Goal: Task Accomplishment & Management: Use online tool/utility

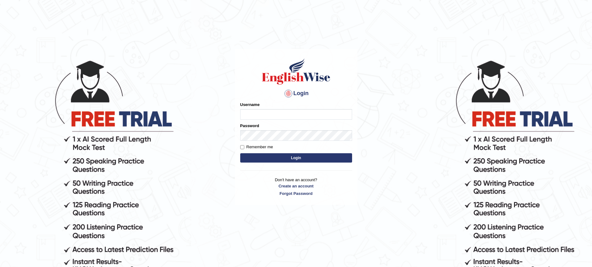
click at [247, 112] on input "Username" at bounding box center [296, 114] width 112 height 11
type input "Chetna09"
click at [240, 153] on button "Login" at bounding box center [296, 157] width 112 height 9
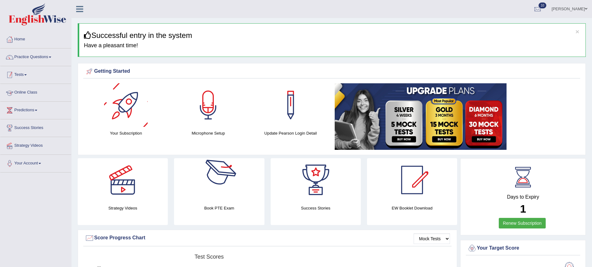
click at [24, 74] on link "Tests" at bounding box center [35, 74] width 71 height 16
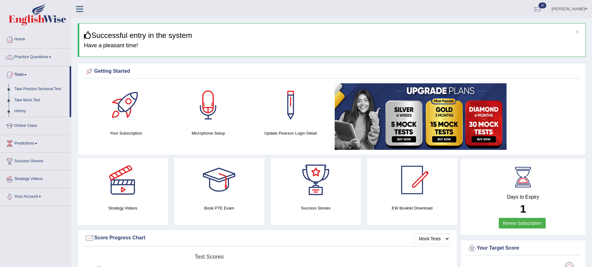
click at [39, 89] on link "Take Practice Sectional Test" at bounding box center [41, 89] width 58 height 11
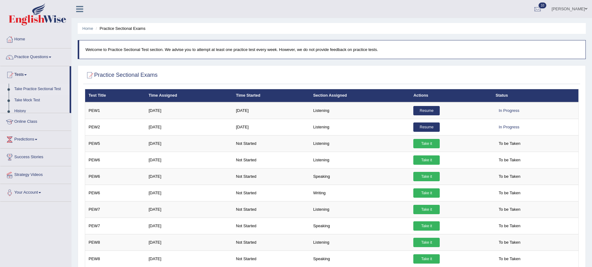
click at [27, 74] on link "Tests" at bounding box center [34, 74] width 69 height 16
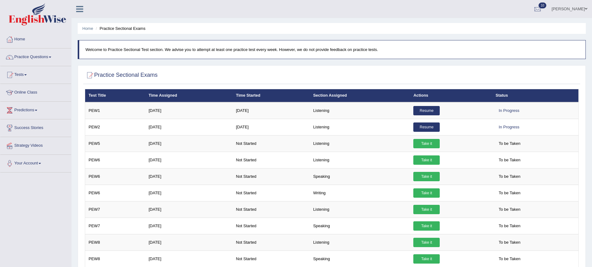
click at [26, 74] on link "Tests" at bounding box center [35, 74] width 71 height 16
click at [31, 98] on link "Take Mock Test" at bounding box center [41, 100] width 58 height 11
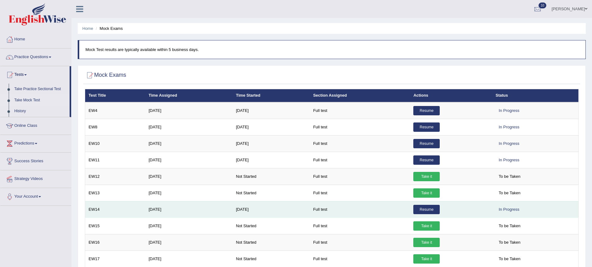
click at [428, 208] on link "Resume" at bounding box center [426, 209] width 26 height 9
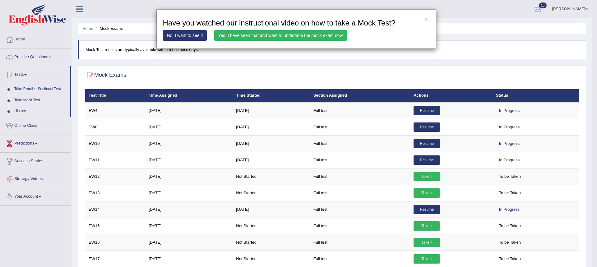
click at [275, 38] on link "Yes, I have seen that and want to undertake the mock exam now" at bounding box center [280, 35] width 133 height 11
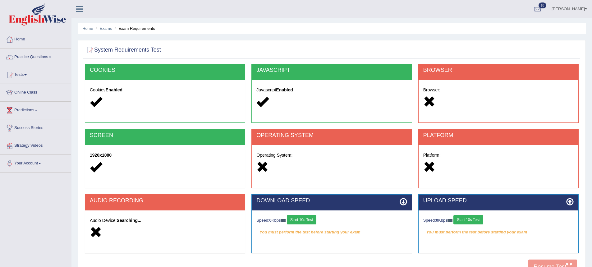
click at [311, 219] on button "Start 10s Test" at bounding box center [302, 219] width 30 height 9
click at [468, 220] on button "Start 10s Test" at bounding box center [469, 219] width 30 height 9
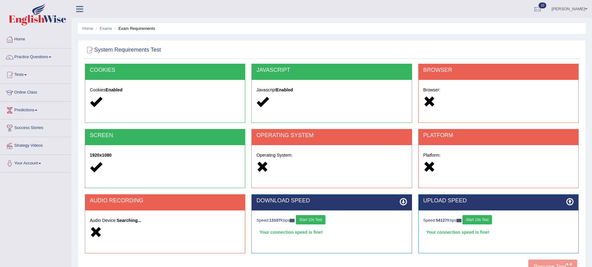
click at [175, 230] on div at bounding box center [165, 232] width 150 height 13
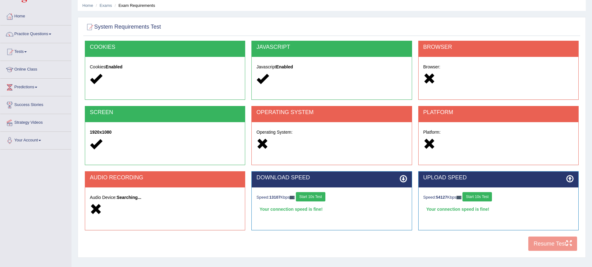
scroll to position [59, 0]
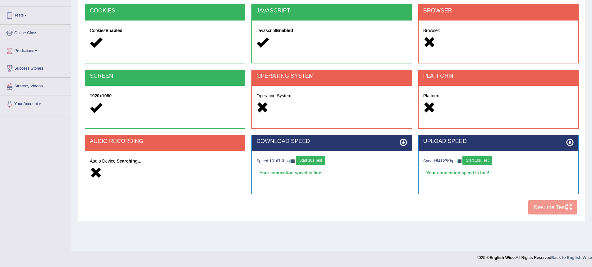
click at [532, 205] on div "COOKIES Cookies Enabled JAVASCRIPT Javascript Enabled BROWSER Browser: SCREEN 1…" at bounding box center [331, 111] width 497 height 214
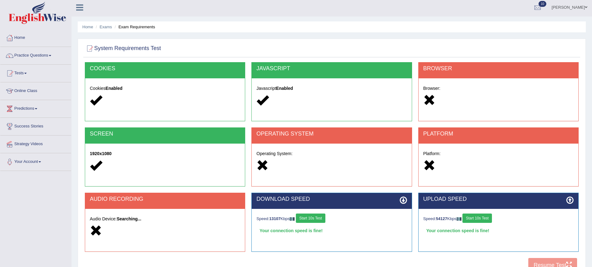
scroll to position [0, 0]
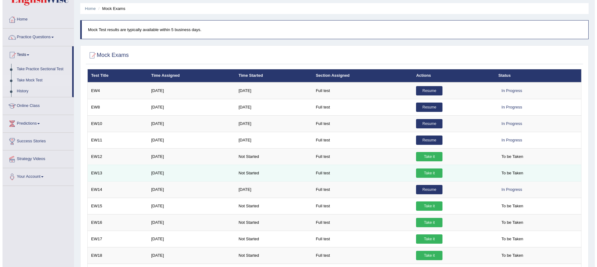
scroll to position [31, 0]
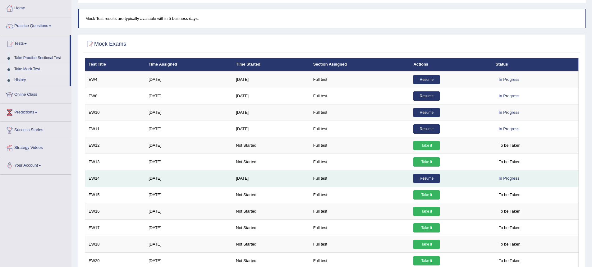
click at [418, 180] on link "Resume" at bounding box center [426, 178] width 26 height 9
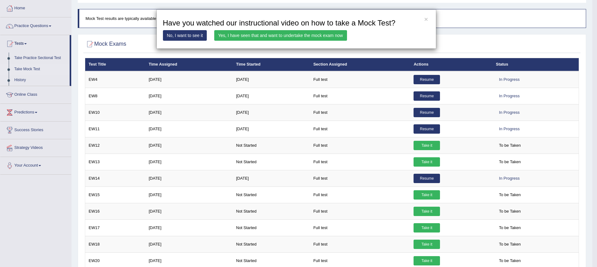
click at [264, 133] on div "× Have you watched our instructional video on how to take a Mock Test? No, I wa…" at bounding box center [298, 133] width 597 height 267
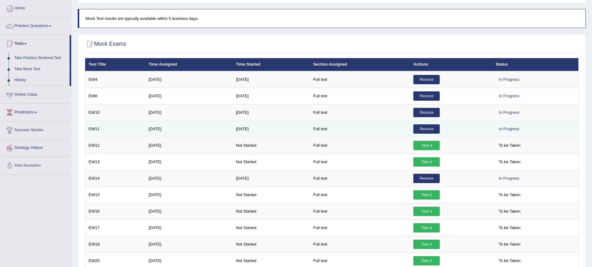
click at [424, 129] on link "Resume" at bounding box center [426, 128] width 26 height 9
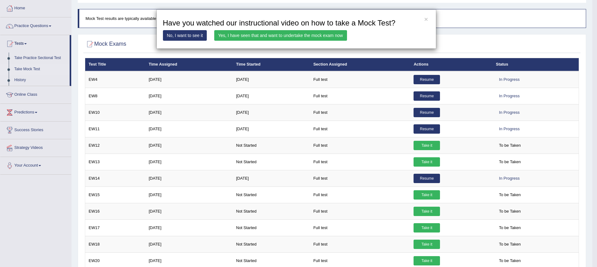
click at [283, 37] on link "Yes, I have seen that and want to undertake the mock exam now" at bounding box center [280, 35] width 133 height 11
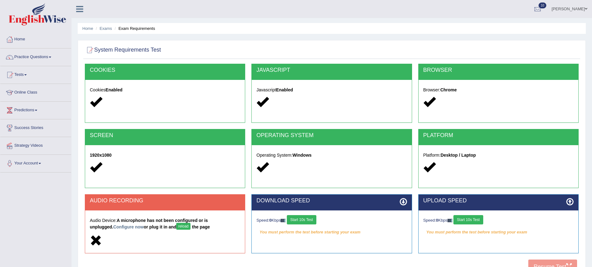
click at [176, 228] on button "reload" at bounding box center [183, 226] width 14 height 7
click at [303, 219] on button "Start 10s Test" at bounding box center [302, 219] width 30 height 9
click at [464, 220] on button "Start 10s Test" at bounding box center [469, 219] width 30 height 9
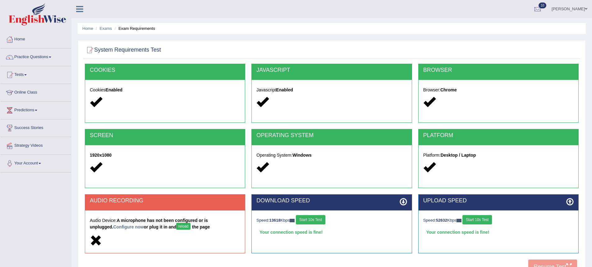
click at [176, 226] on button "reload" at bounding box center [183, 226] width 14 height 7
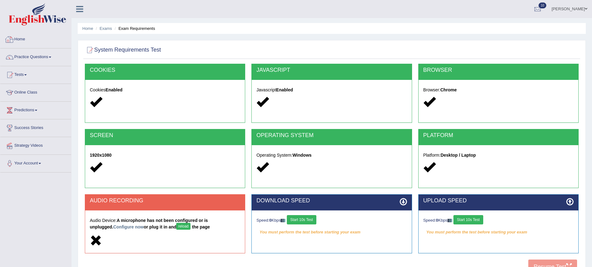
click at [11, 40] on div at bounding box center [9, 39] width 9 height 9
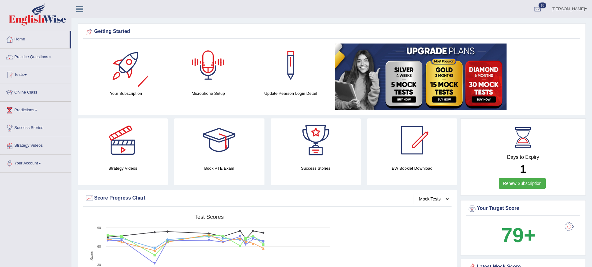
click at [223, 77] on div at bounding box center [209, 66] width 44 height 44
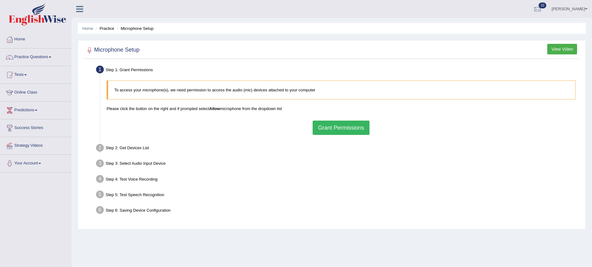
click at [343, 131] on button "Grant Permissions" at bounding box center [341, 128] width 57 height 14
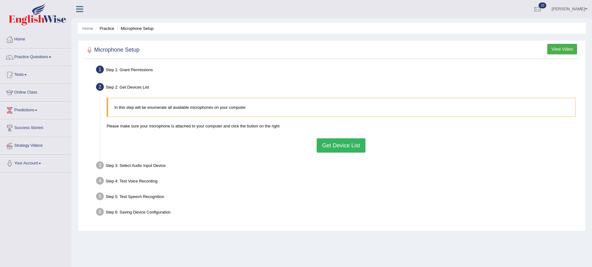
click at [336, 146] on button "Get Device List" at bounding box center [341, 145] width 48 height 14
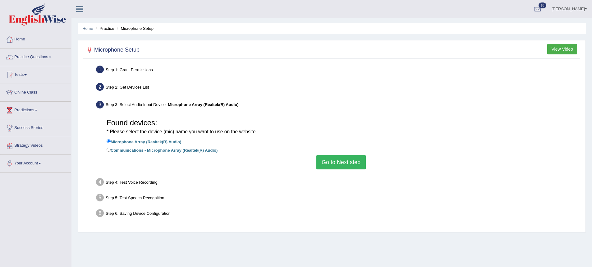
click at [344, 159] on button "Go to Next step" at bounding box center [340, 162] width 49 height 14
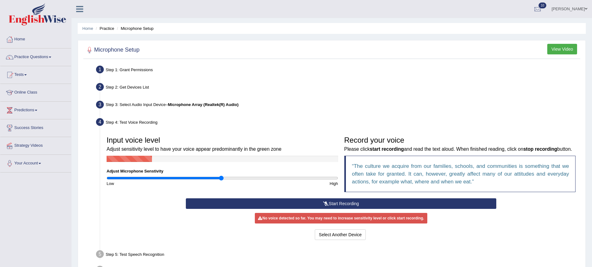
click at [352, 208] on button "Start Recording" at bounding box center [341, 203] width 311 height 11
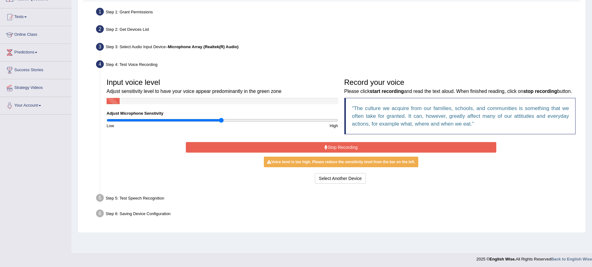
scroll to position [59, 0]
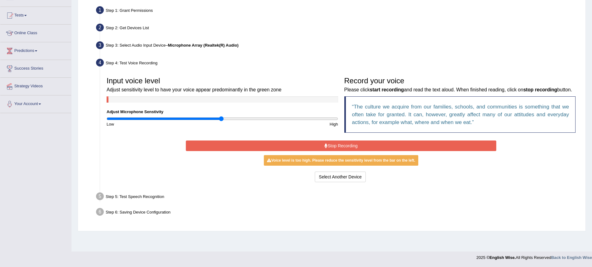
click at [335, 151] on button "Stop Recording" at bounding box center [341, 145] width 311 height 11
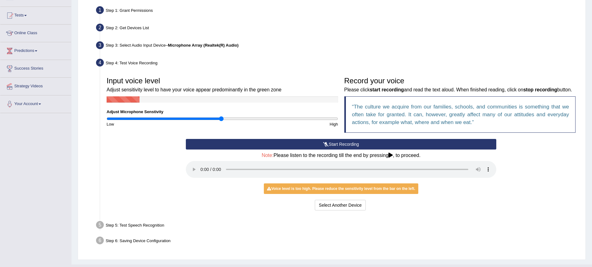
click at [335, 150] on button "Start Recording" at bounding box center [341, 144] width 311 height 11
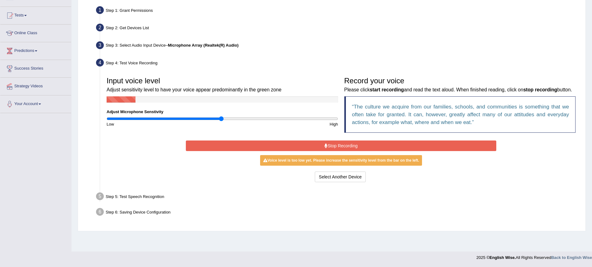
click at [335, 151] on button "Stop Recording" at bounding box center [341, 145] width 311 height 11
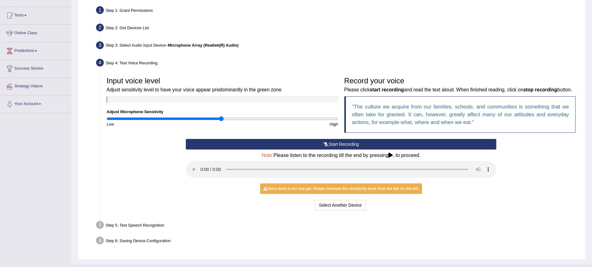
click at [322, 150] on button "Start Recording" at bounding box center [341, 144] width 311 height 11
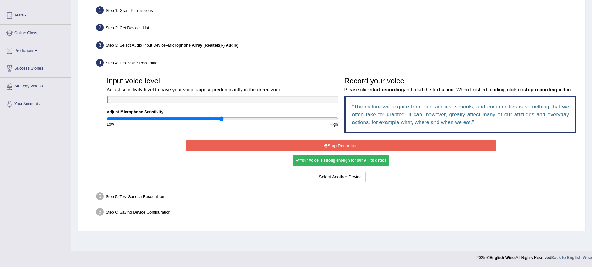
click at [319, 151] on button "Stop Recording" at bounding box center [341, 145] width 311 height 11
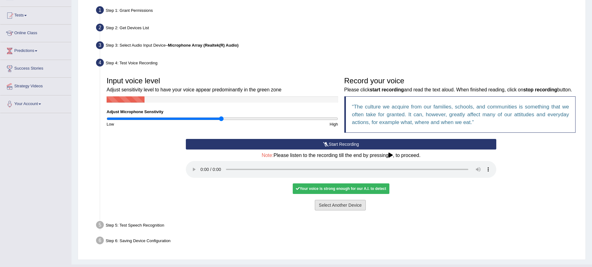
click at [328, 210] on button "Select Another Device" at bounding box center [340, 205] width 51 height 11
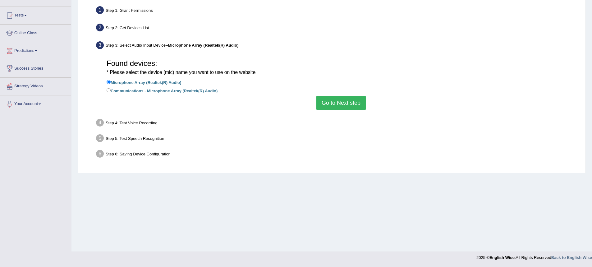
click at [331, 104] on button "Go to Next step" at bounding box center [340, 103] width 49 height 14
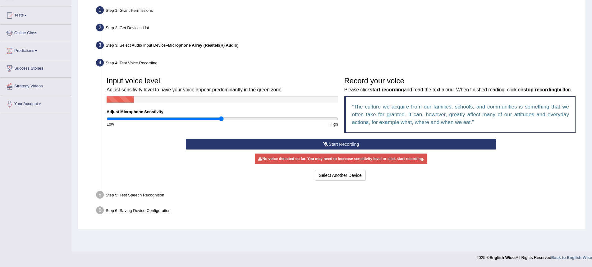
click at [334, 150] on button "Start Recording" at bounding box center [341, 144] width 311 height 11
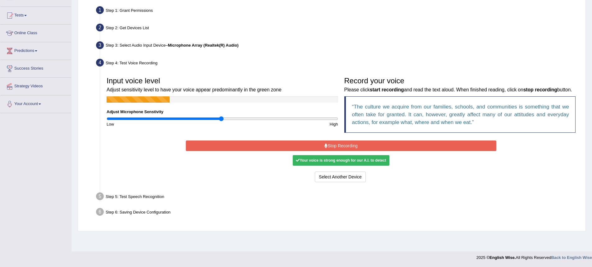
click at [339, 151] on button "Stop Recording" at bounding box center [341, 145] width 311 height 11
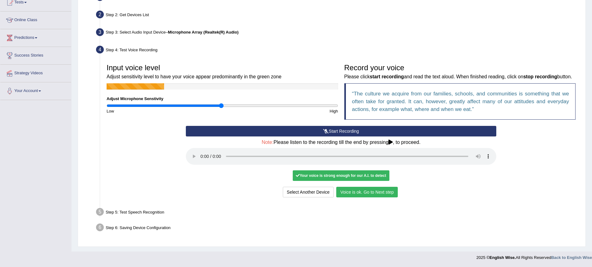
scroll to position [81, 0]
click at [350, 196] on button "Voice is ok. Go to Next step" at bounding box center [367, 192] width 62 height 11
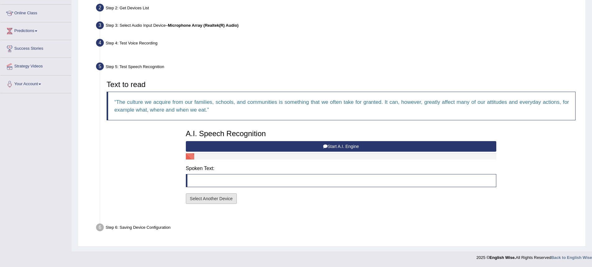
scroll to position [64, 0]
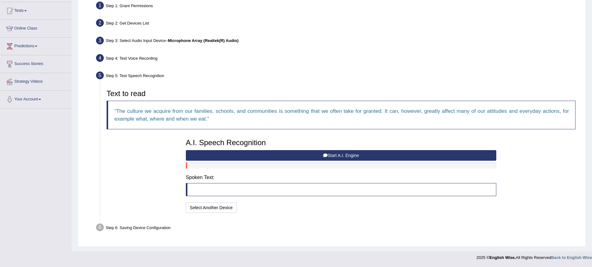
click at [256, 154] on button "Start A.I. Engine" at bounding box center [341, 155] width 311 height 11
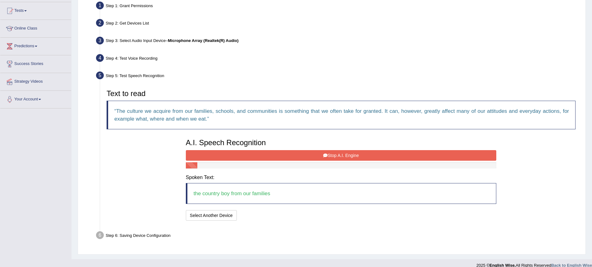
click at [272, 156] on button "Stop A.I. Engine" at bounding box center [341, 155] width 311 height 11
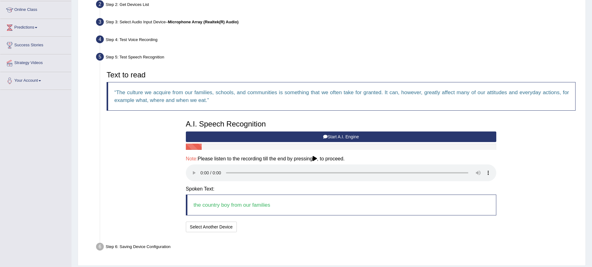
scroll to position [102, 0]
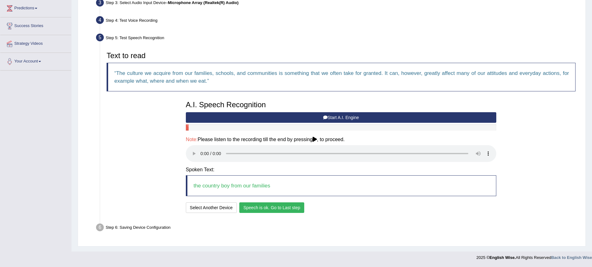
click at [269, 205] on button "Speech is ok. Go to Last step" at bounding box center [271, 207] width 65 height 11
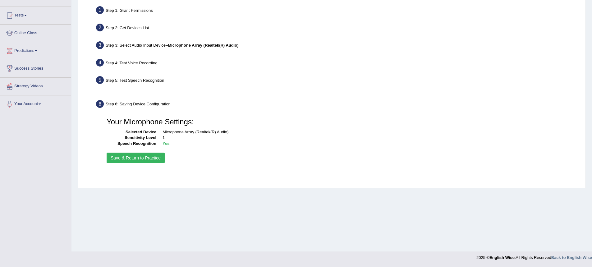
scroll to position [59, 0]
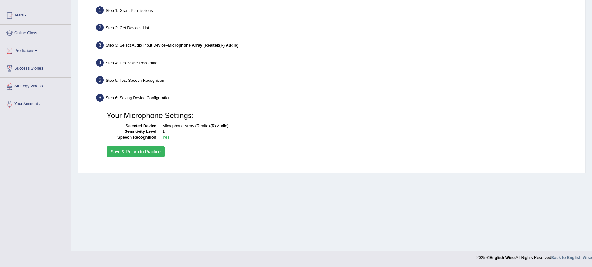
click at [152, 153] on button "Save & Return to Practice" at bounding box center [136, 151] width 58 height 11
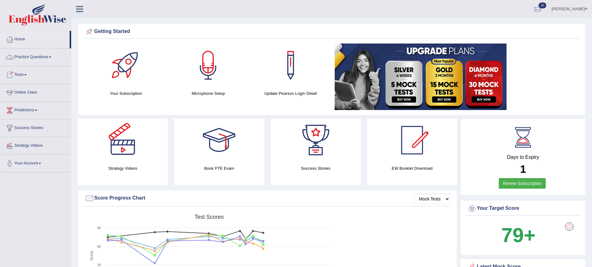
click at [26, 71] on link "Tests" at bounding box center [35, 74] width 71 height 16
click at [33, 100] on link "Take Mock Test" at bounding box center [41, 100] width 58 height 11
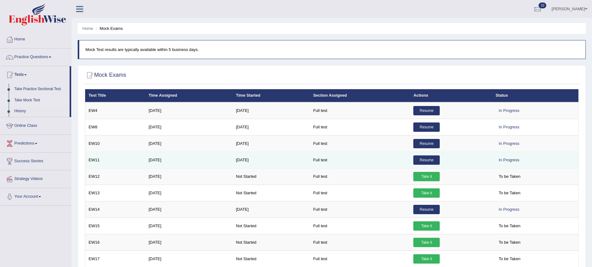
drag, startPoint x: 426, startPoint y: 160, endPoint x: 424, endPoint y: 165, distance: 6.0
click at [426, 160] on link "Resume" at bounding box center [426, 159] width 26 height 9
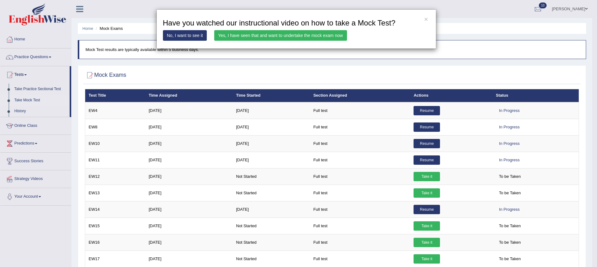
click at [305, 40] on link "Yes, I have seen that and want to undertake the mock exam now" at bounding box center [280, 35] width 133 height 11
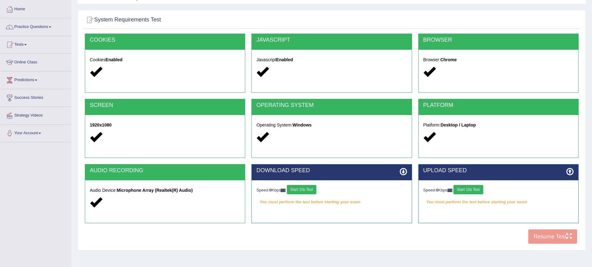
scroll to position [59, 0]
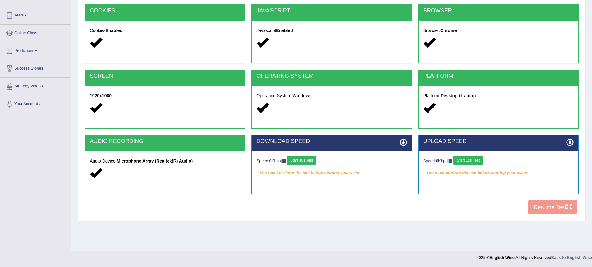
click at [316, 158] on button "Start 10s Test" at bounding box center [302, 160] width 30 height 9
click at [473, 162] on button "Start 10s Test" at bounding box center [469, 160] width 30 height 9
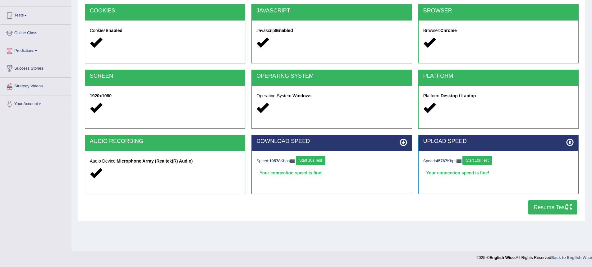
click at [541, 207] on button "Resume Test" at bounding box center [552, 207] width 49 height 14
